Goal: Task Accomplishment & Management: Manage account settings

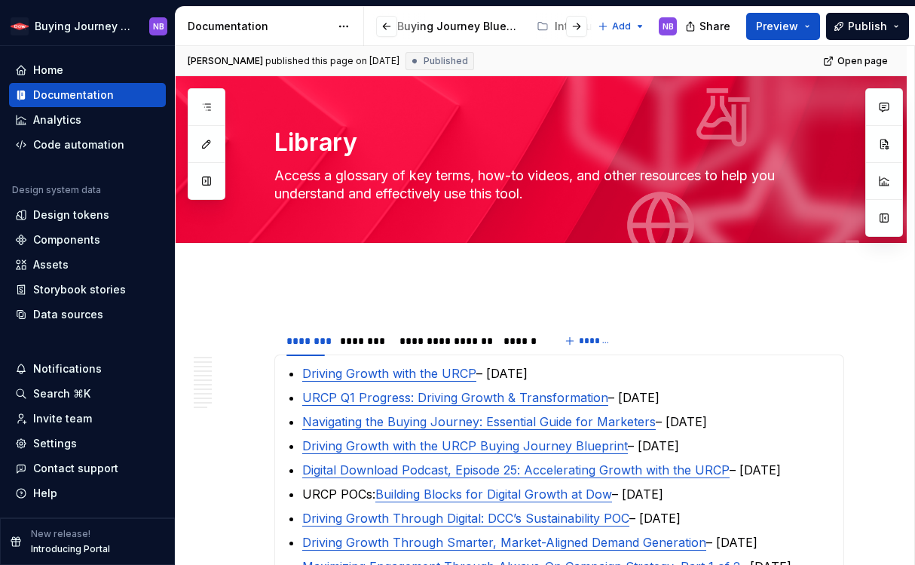
scroll to position [204, 0]
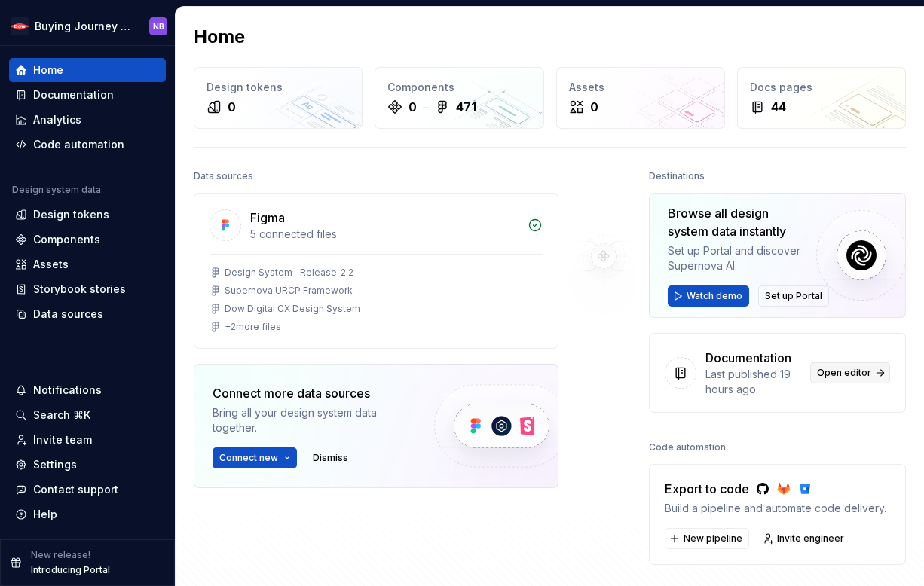
click at [828, 369] on span "Open editor" at bounding box center [844, 373] width 54 height 12
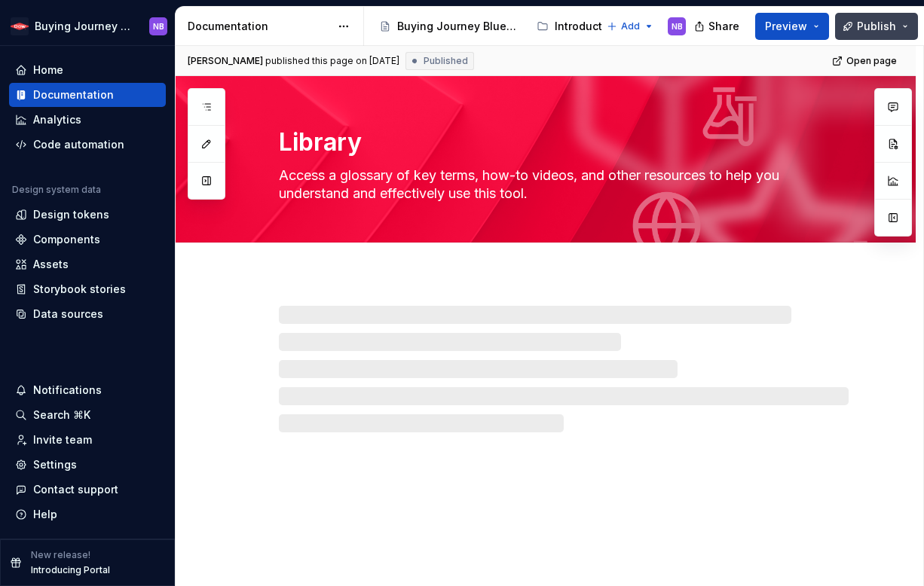
click at [860, 20] on span "Publish" at bounding box center [876, 26] width 39 height 15
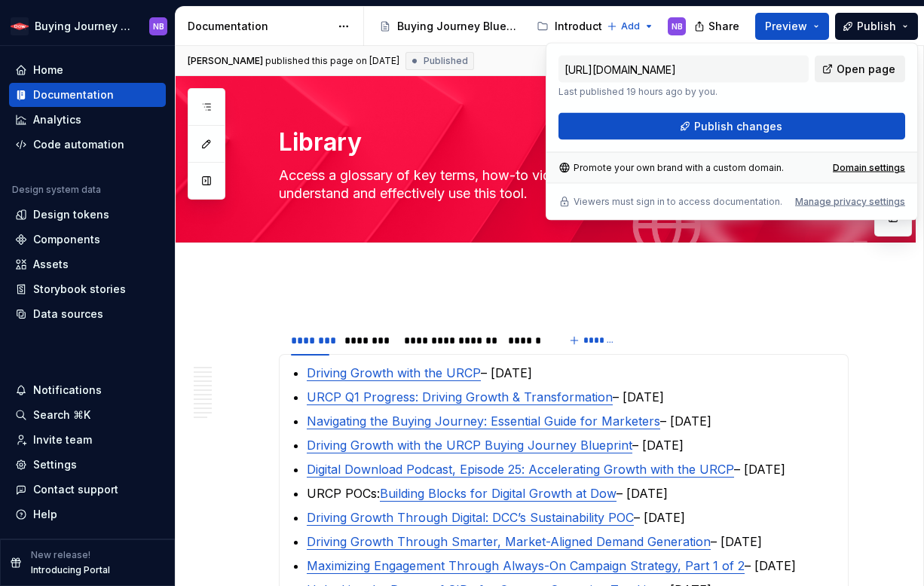
click at [838, 63] on link "Open page" at bounding box center [860, 69] width 90 height 27
type textarea "*"
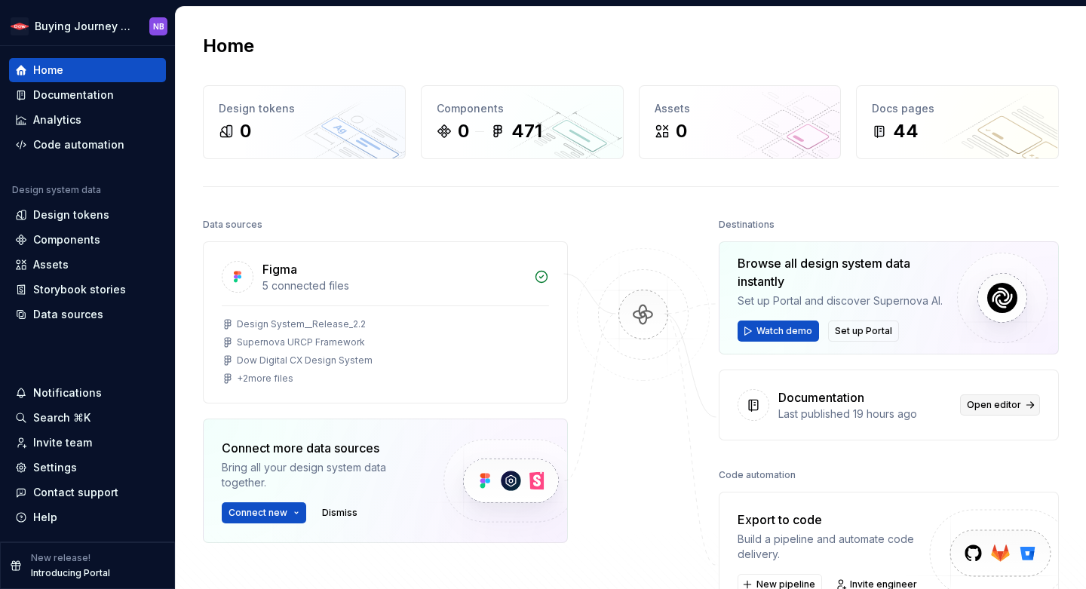
click at [975, 415] on link "Open editor" at bounding box center [1000, 404] width 80 height 21
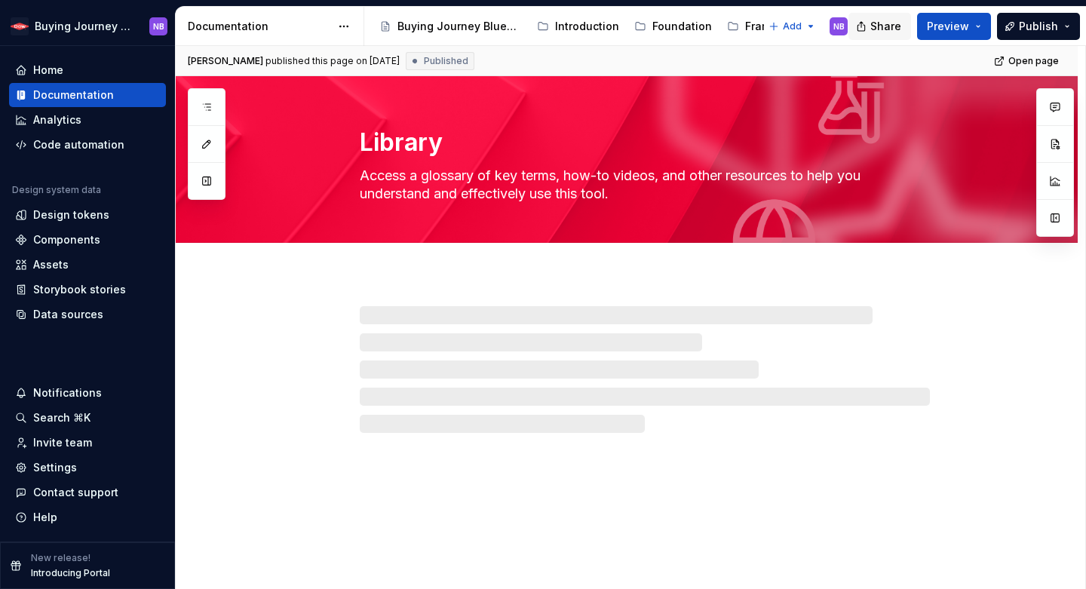
click at [886, 34] on button "Share" at bounding box center [879, 26] width 63 height 27
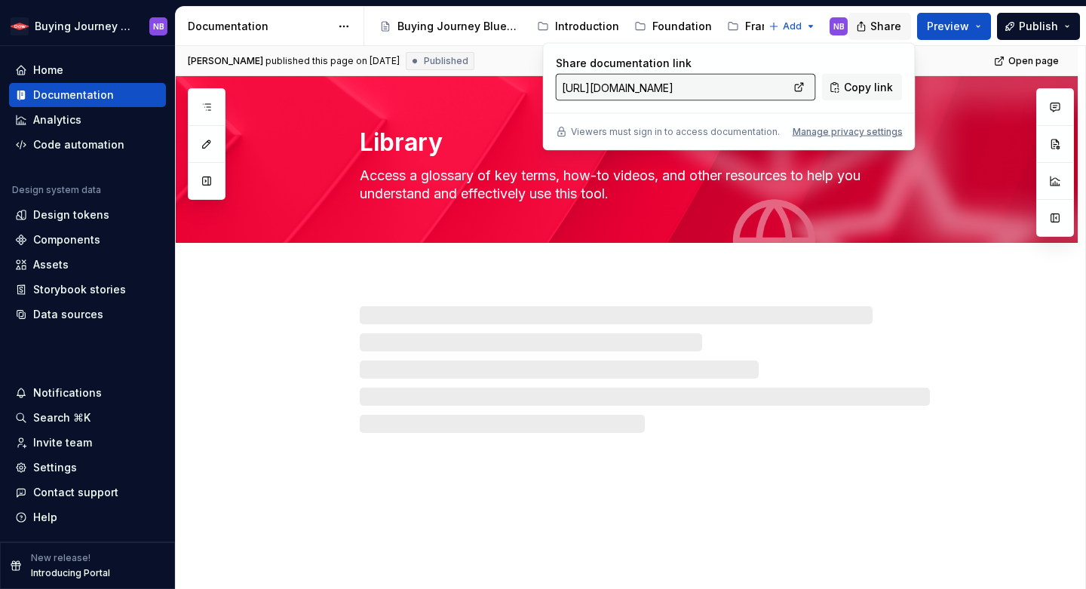
type textarea "*"
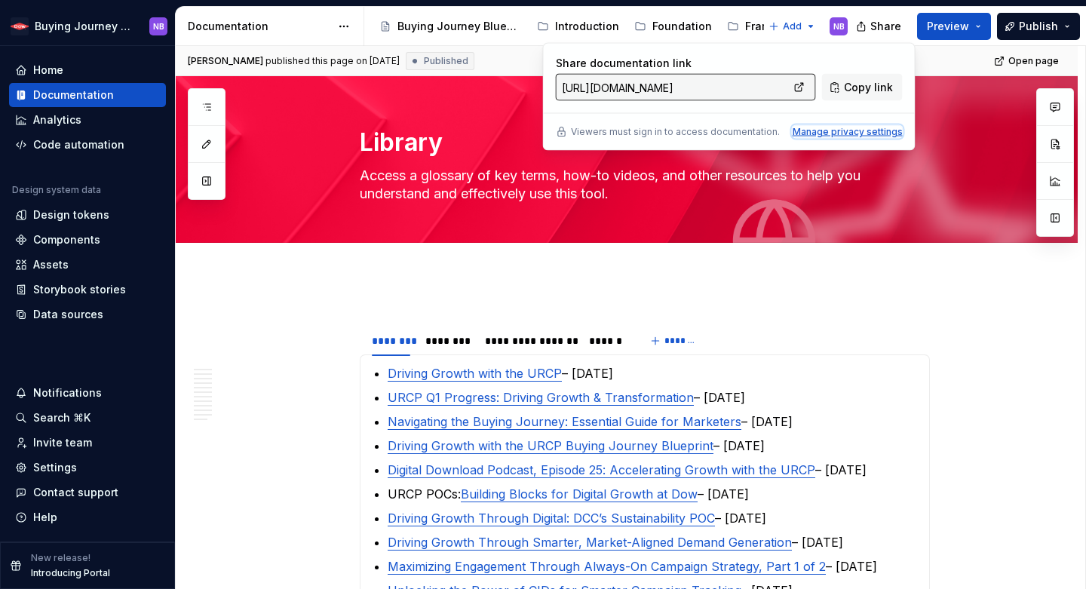
click at [838, 130] on div "Manage privacy settings" at bounding box center [847, 132] width 110 height 12
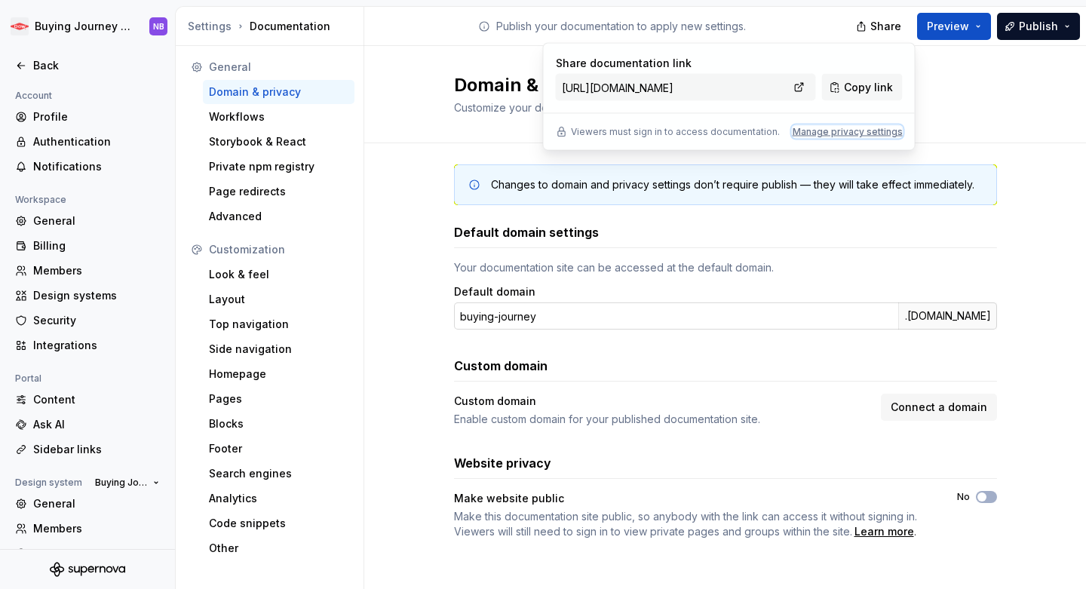
scroll to position [7, 0]
click at [840, 127] on div "Manage privacy settings" at bounding box center [847, 132] width 110 height 12
